Goal: Transaction & Acquisition: Purchase product/service

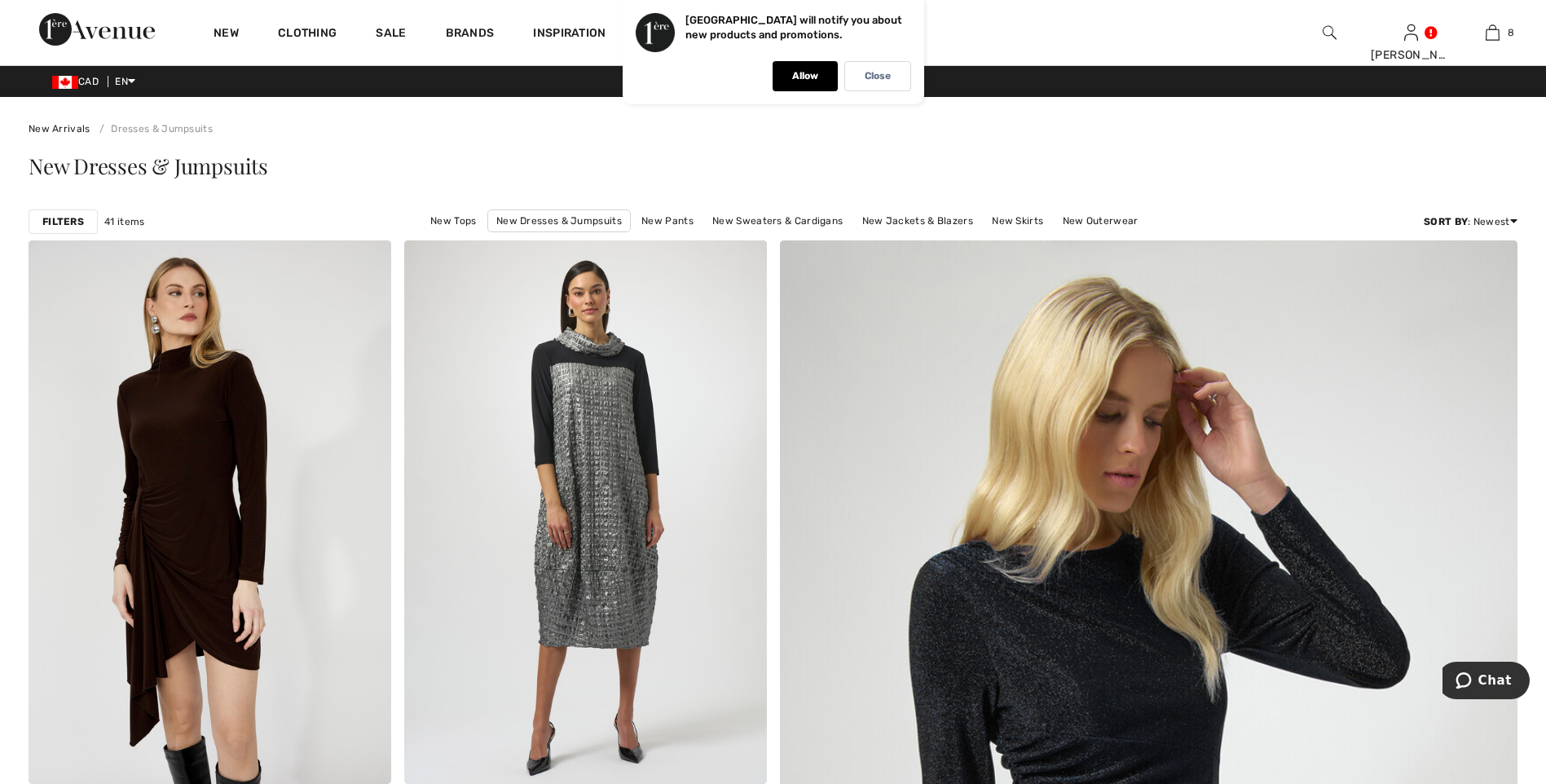
click at [69, 218] on strong "Filters" at bounding box center [63, 221] width 41 height 15
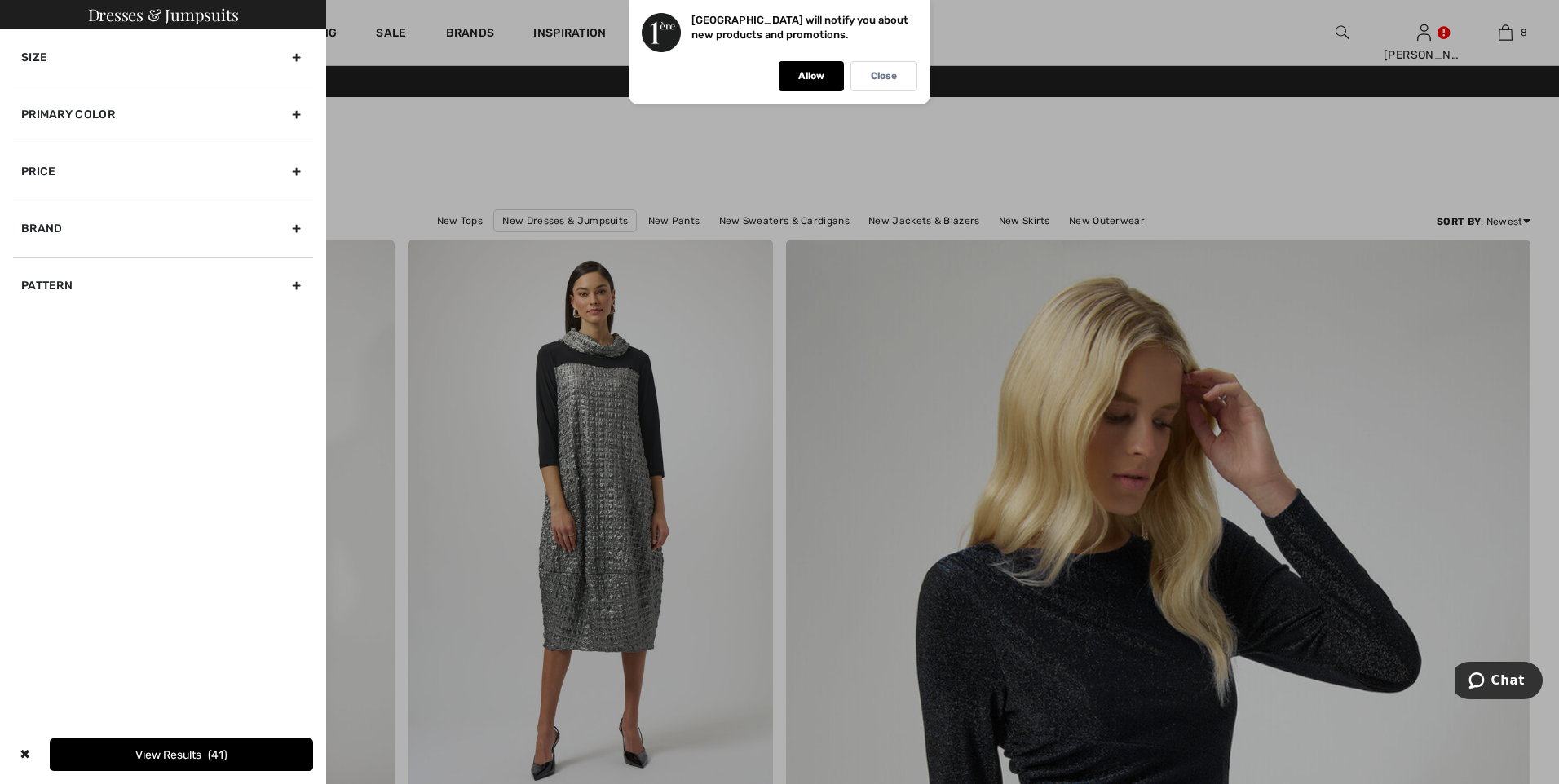
click at [69, 116] on div "Primary Color" at bounding box center [162, 114] width 300 height 57
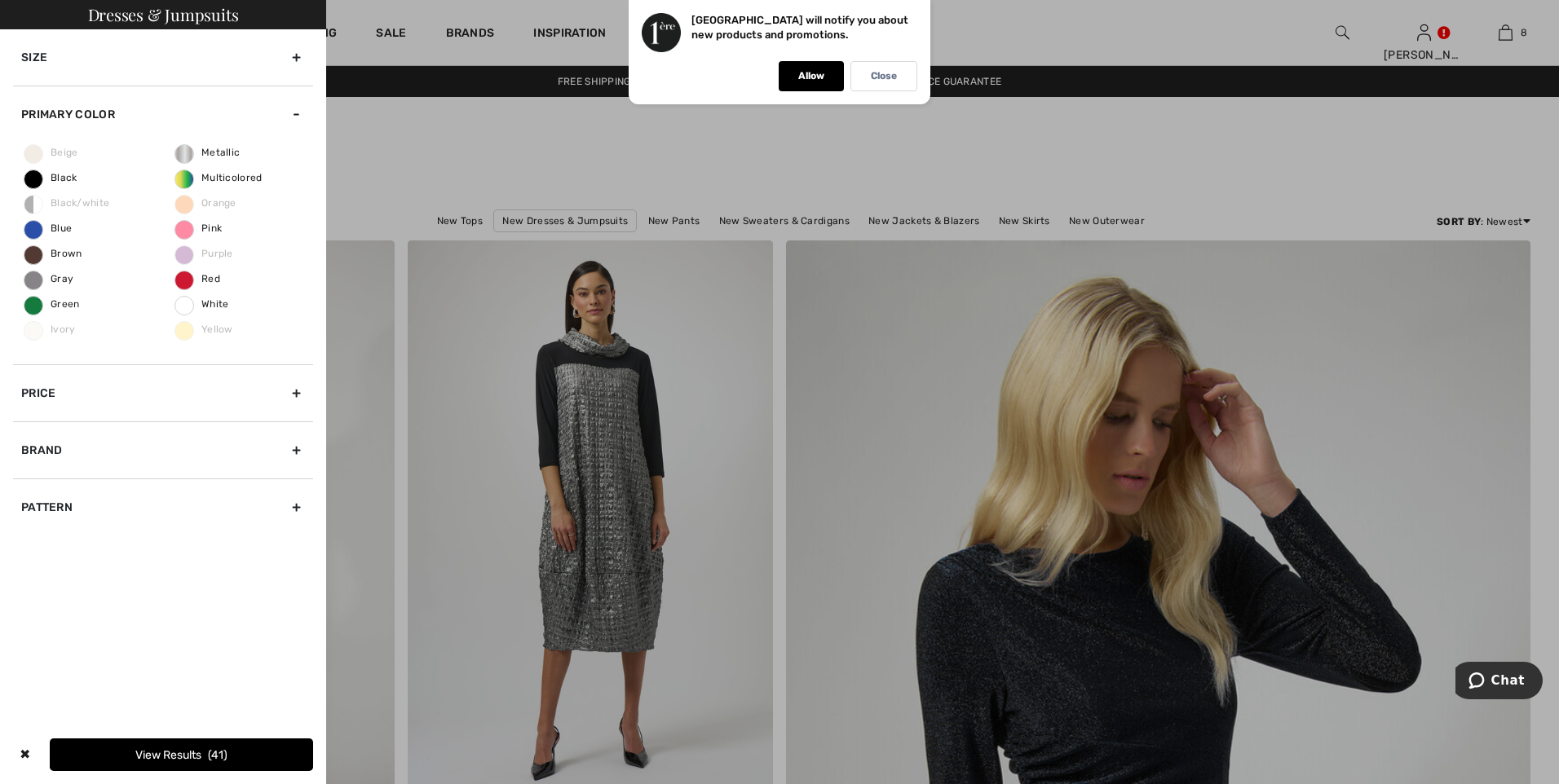
click at [62, 183] on div "Beige Black Black/white Blue Brown Gray Green Ivory Metallic Multicolored Orang…" at bounding box center [162, 253] width 300 height 221
click at [168, 754] on button "View Results 41" at bounding box center [182, 754] width 264 height 32
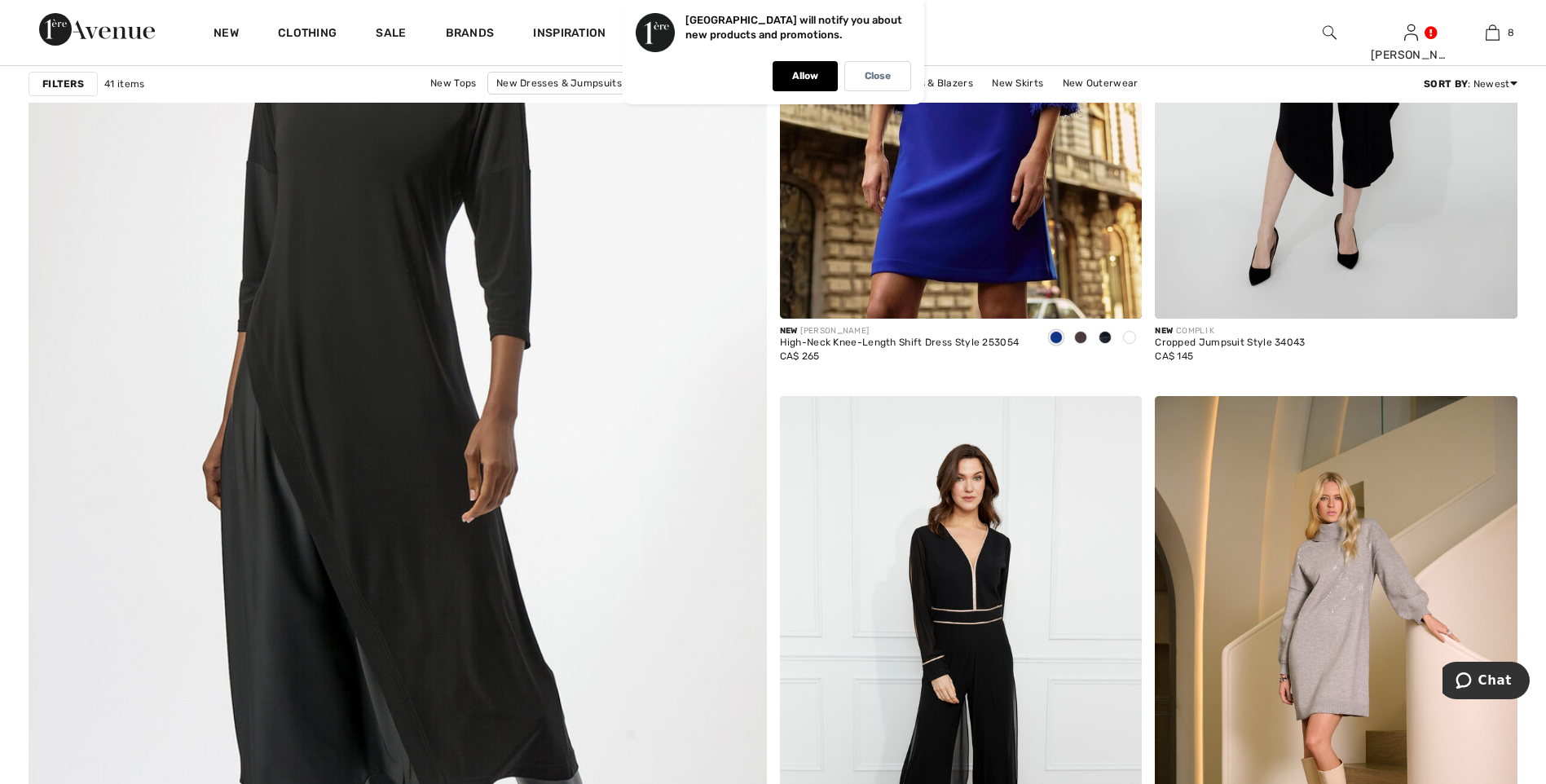
scroll to position [5378, 0]
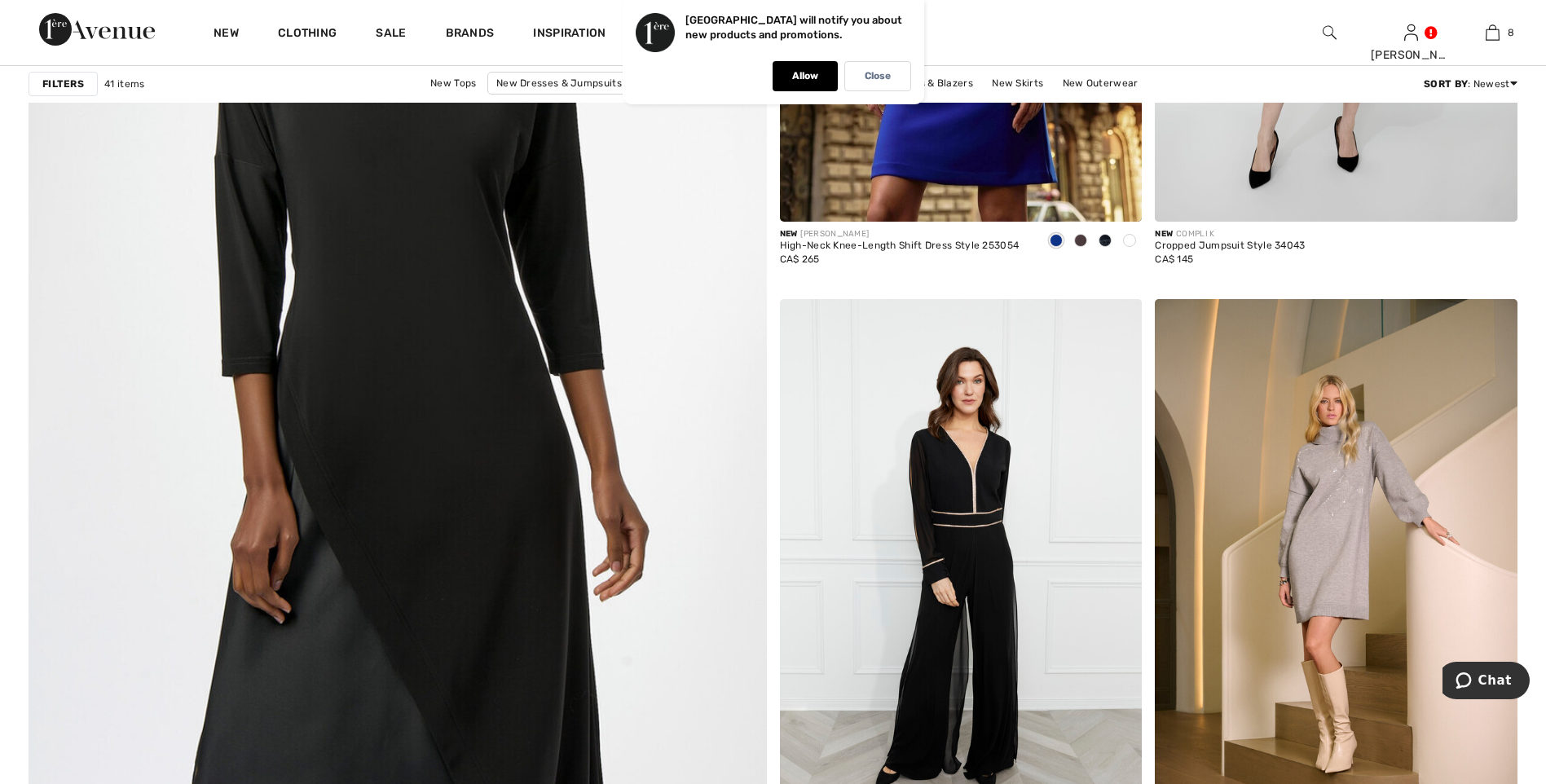
click at [332, 415] on img at bounding box center [398, 342] width 886 height 1328
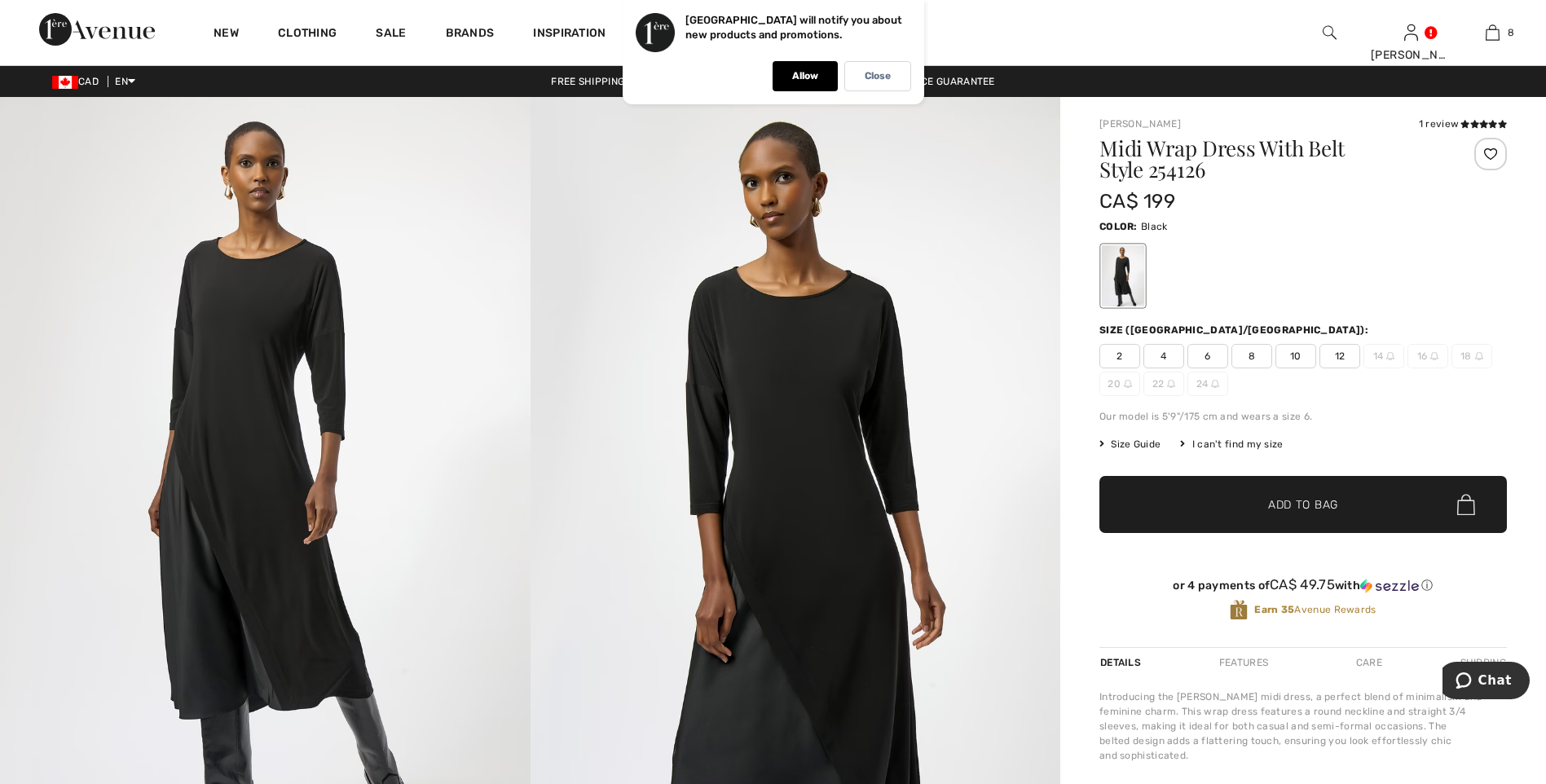
click at [1333, 353] on span "12" at bounding box center [1339, 356] width 40 height 25
click at [1296, 506] on span "Add to Bag" at bounding box center [1303, 504] width 70 height 17
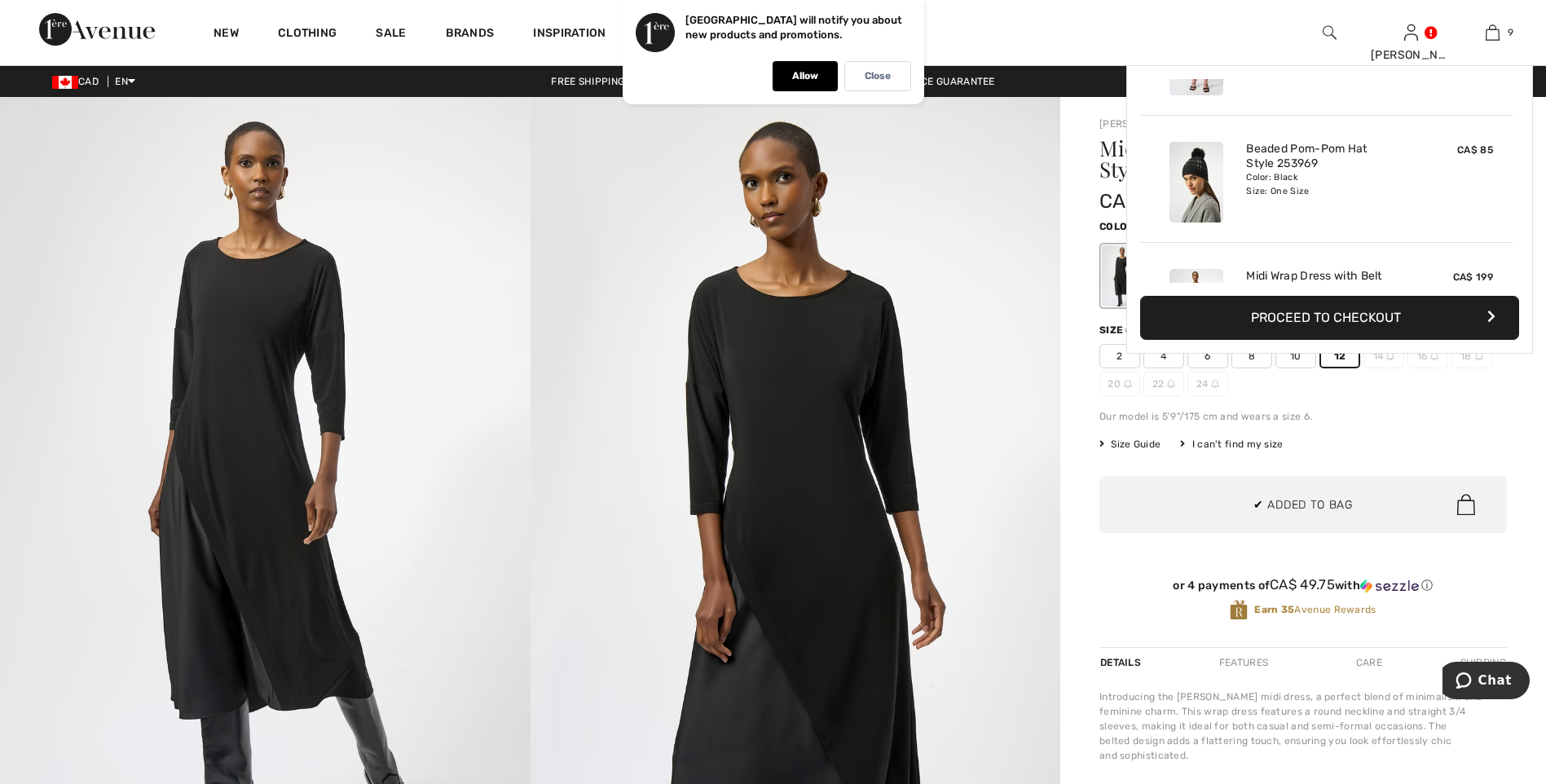
scroll to position [940, 0]
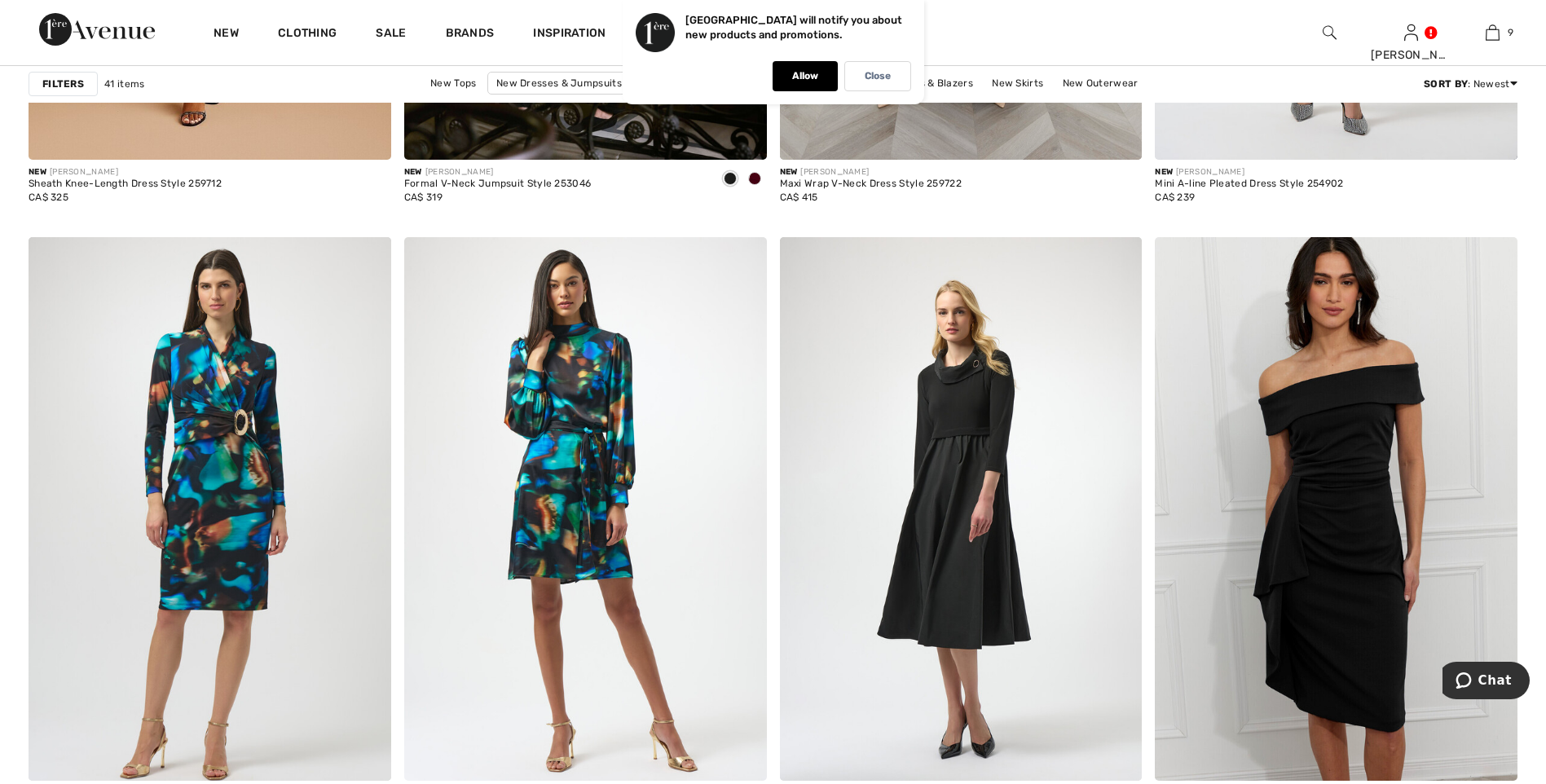
scroll to position [6763, 0]
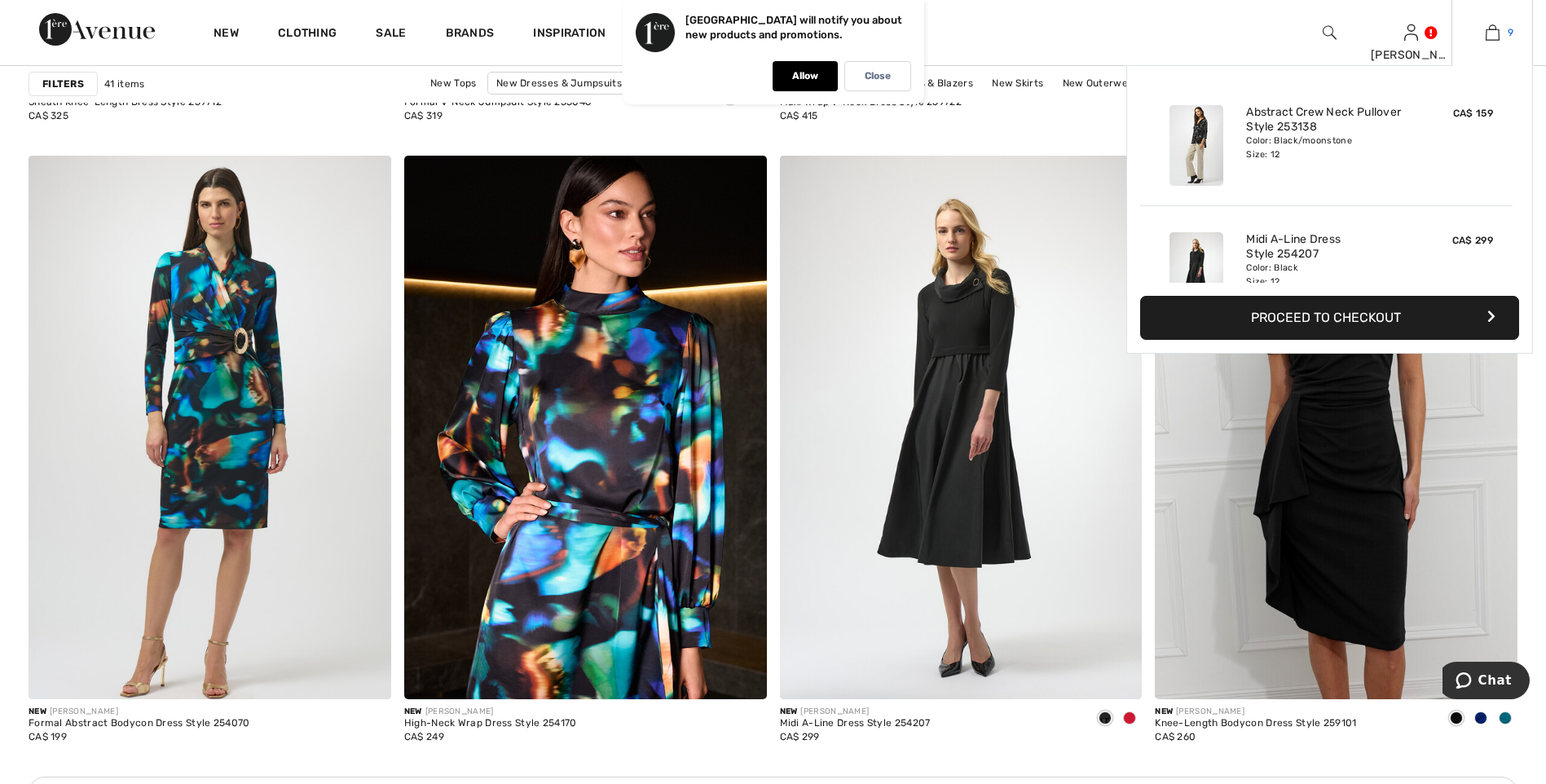
click at [1497, 33] on img at bounding box center [1493, 32] width 14 height 20
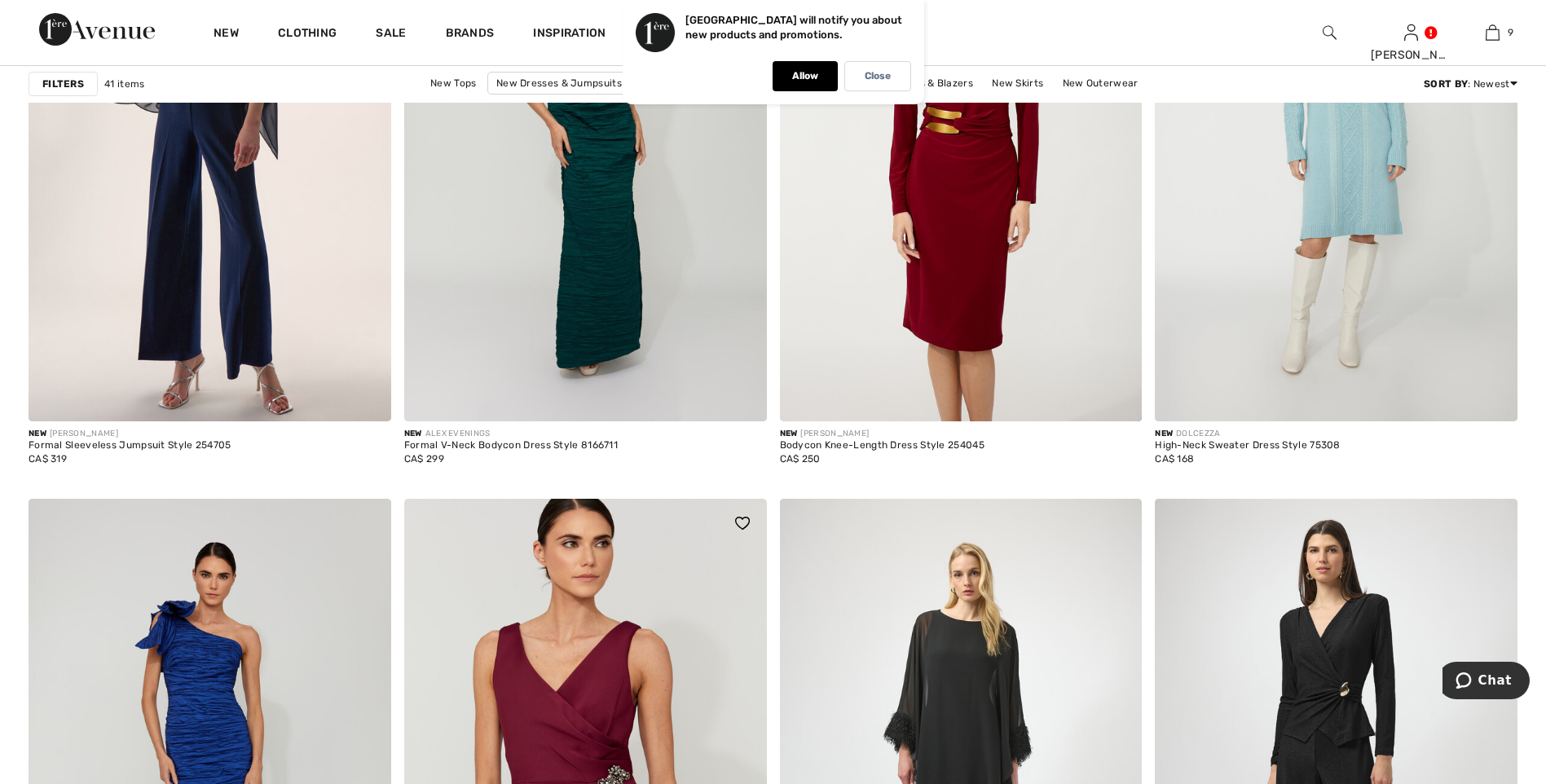
scroll to position [2852, 0]
